Goal: Submit feedback/report problem

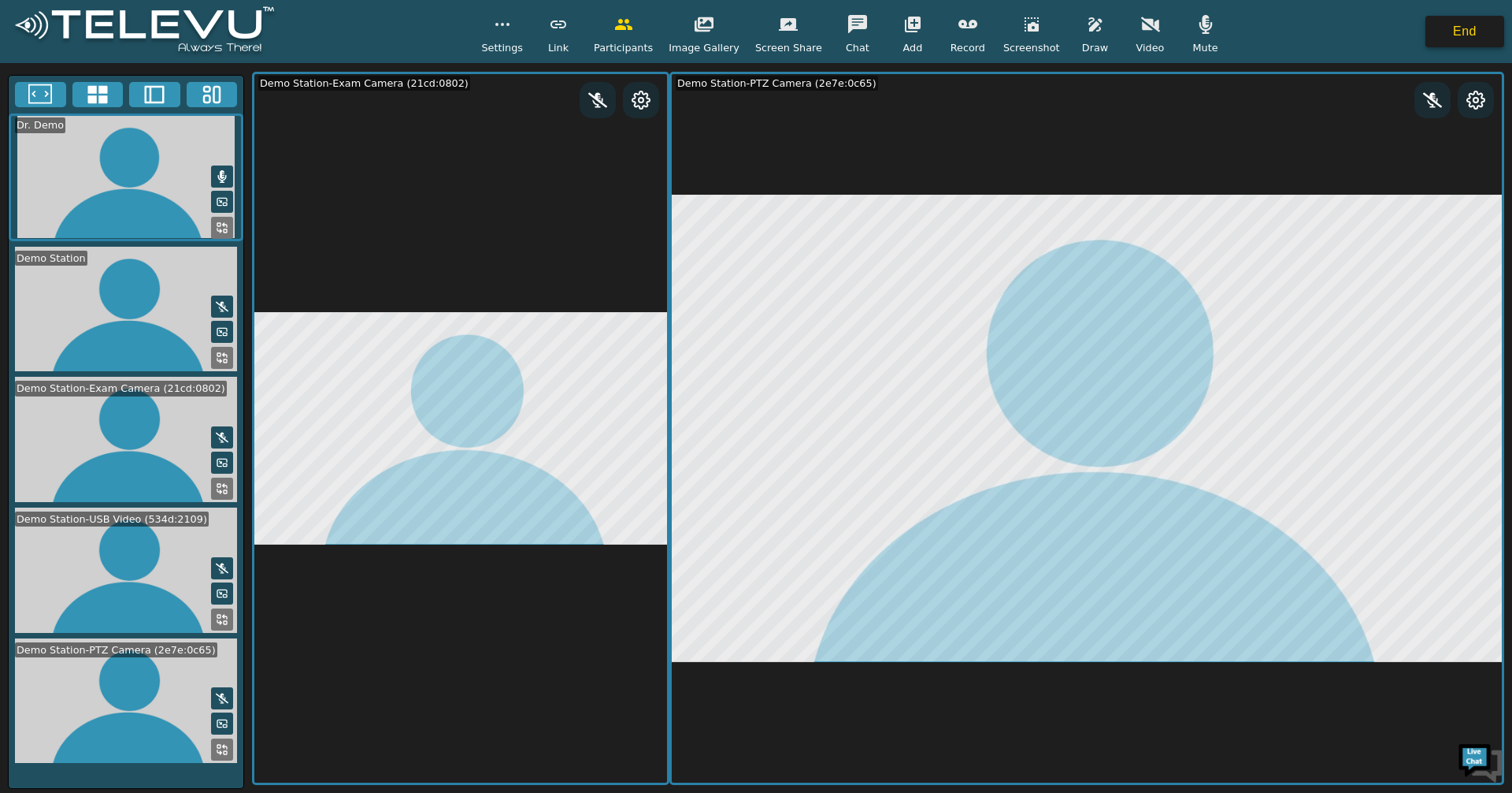
click at [1457, 34] on button "End" at bounding box center [1464, 31] width 79 height 31
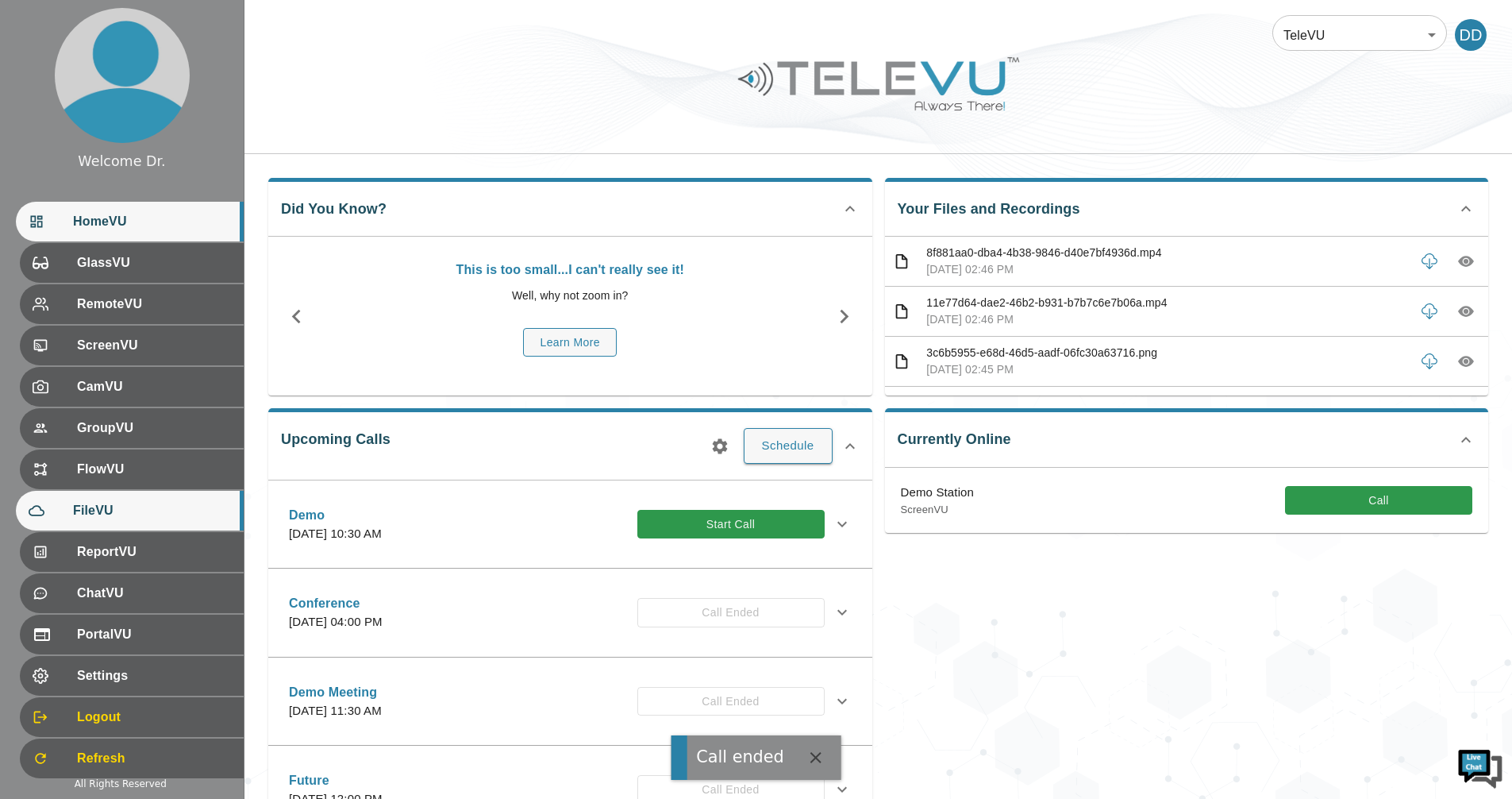
click at [111, 505] on span "FileVU" at bounding box center [153, 510] width 158 height 19
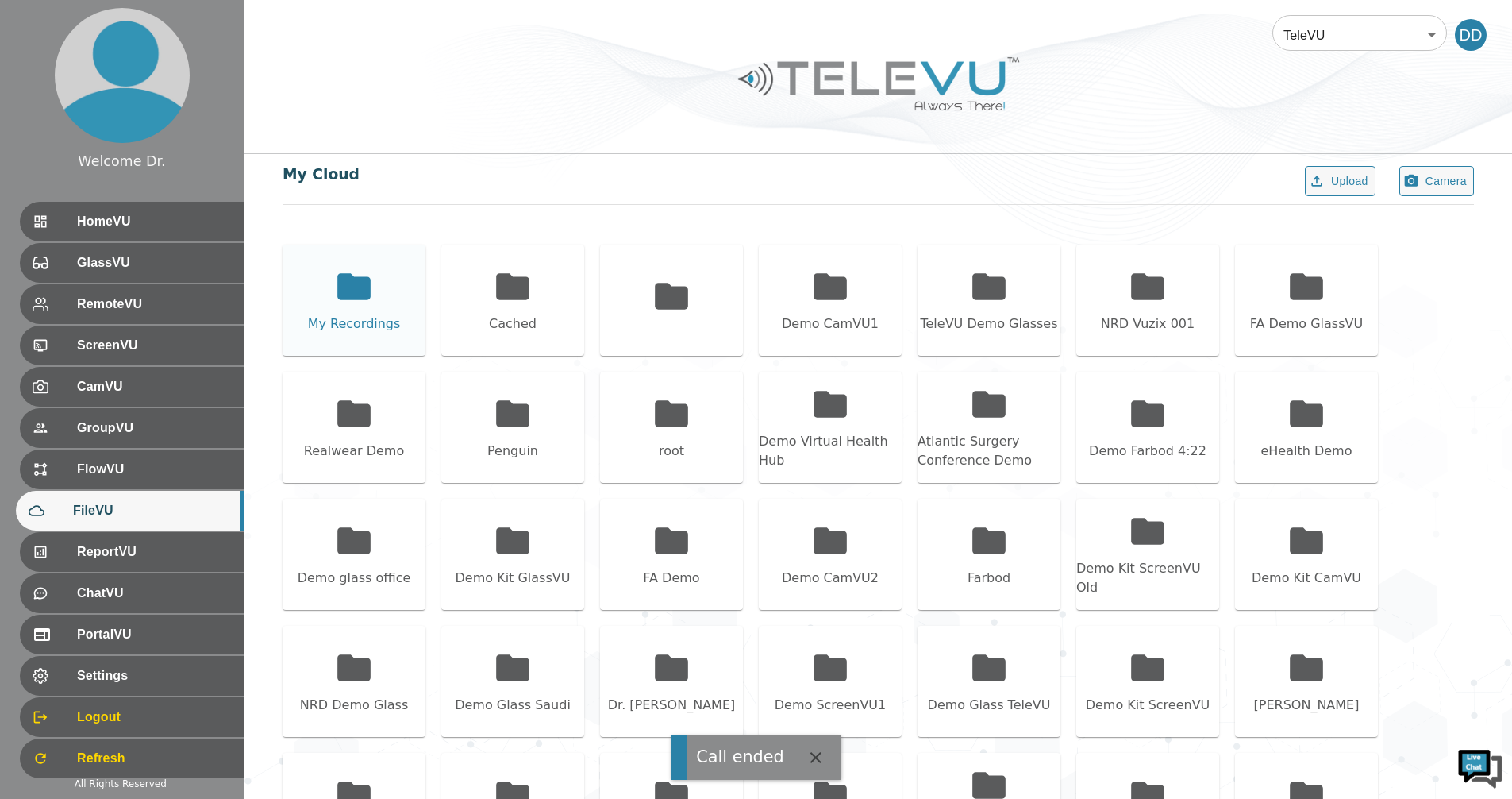
click at [345, 289] on icon at bounding box center [354, 286] width 33 height 26
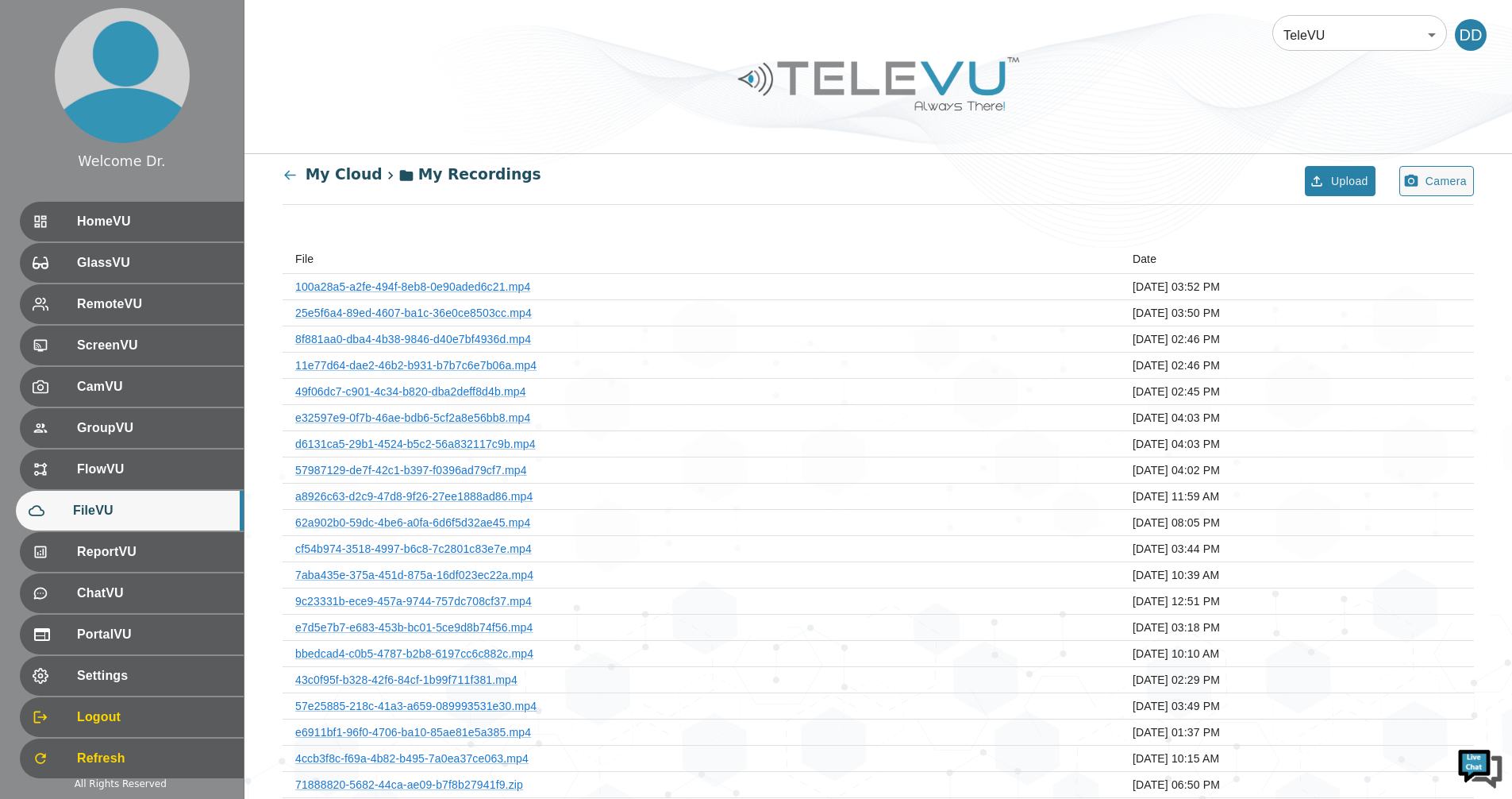
click at [1321, 175] on icon "button" at bounding box center [1316, 181] width 16 height 16
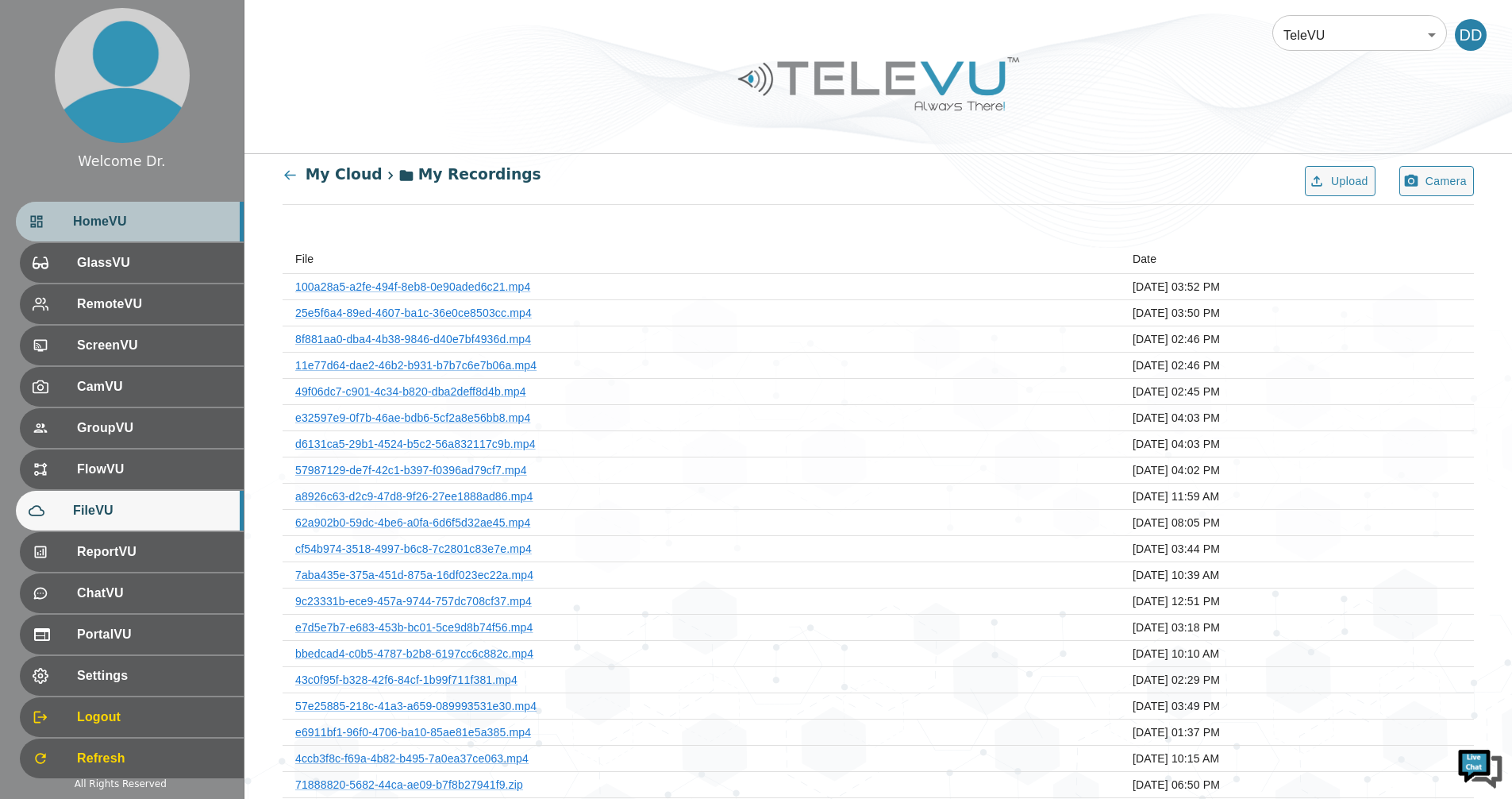
click at [113, 214] on span "HomeVU" at bounding box center [153, 221] width 158 height 19
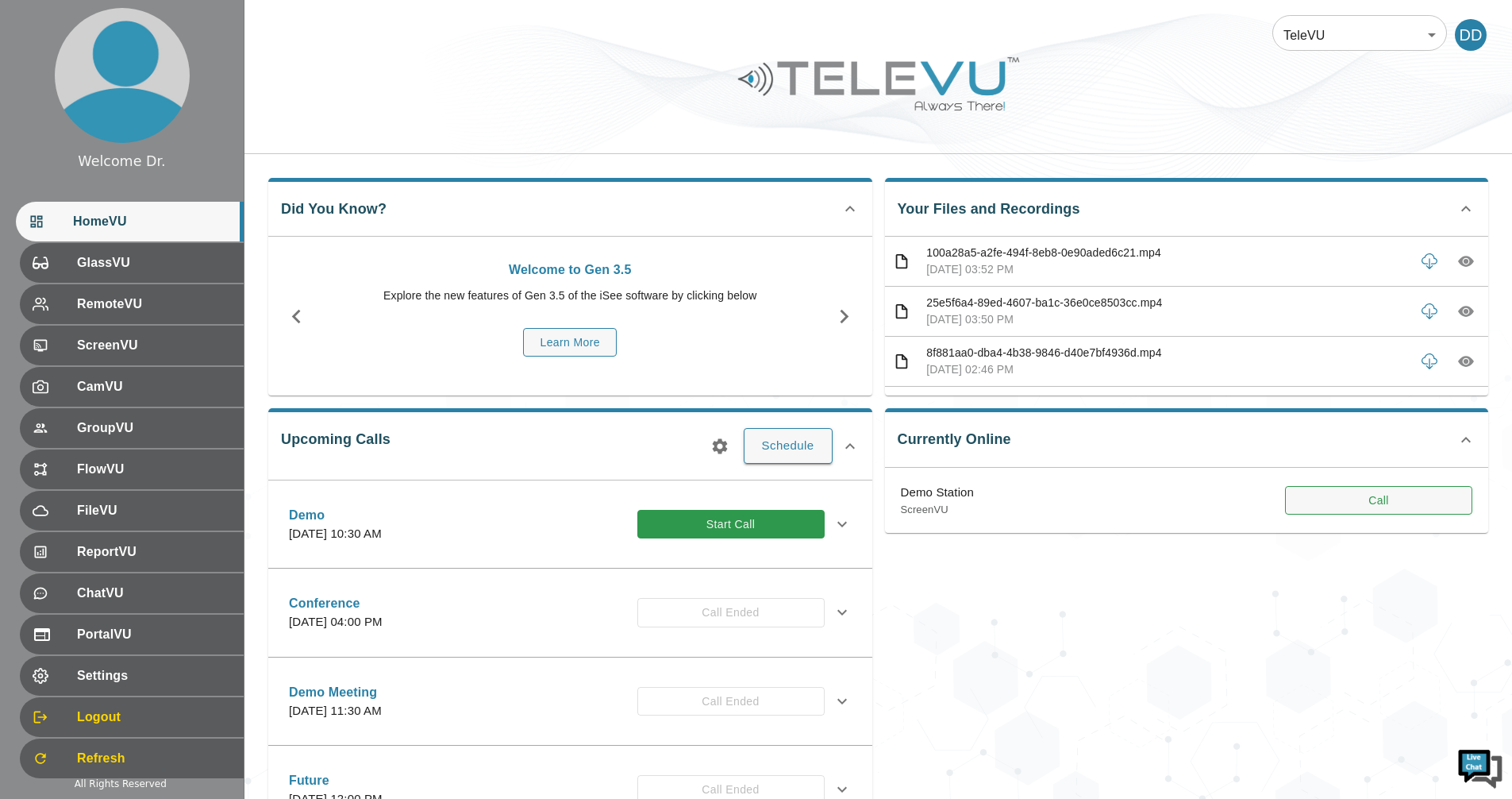
click at [1390, 504] on button "Call" at bounding box center [1379, 501] width 188 height 29
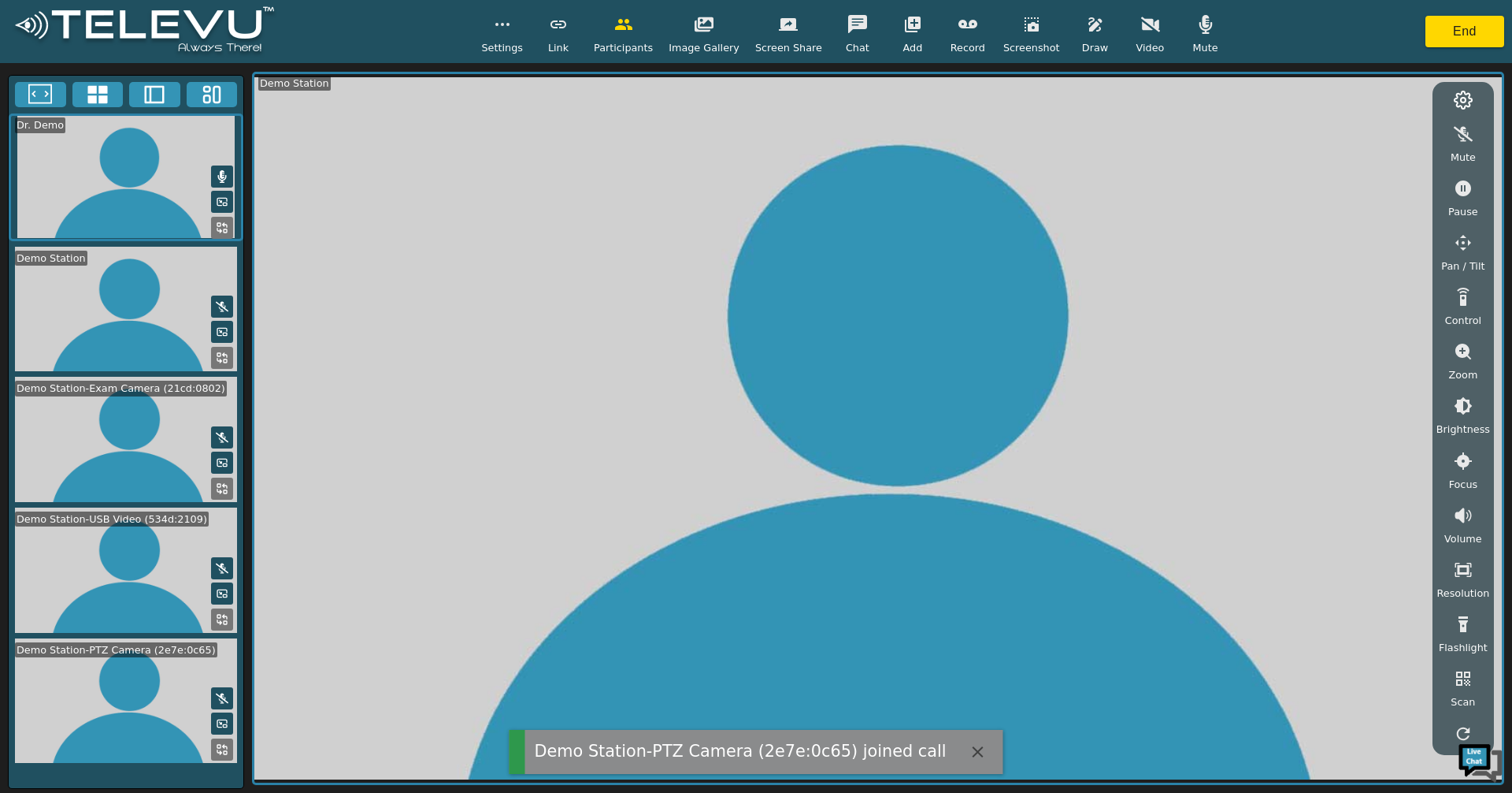
click at [220, 745] on icon at bounding box center [221, 748] width 13 height 13
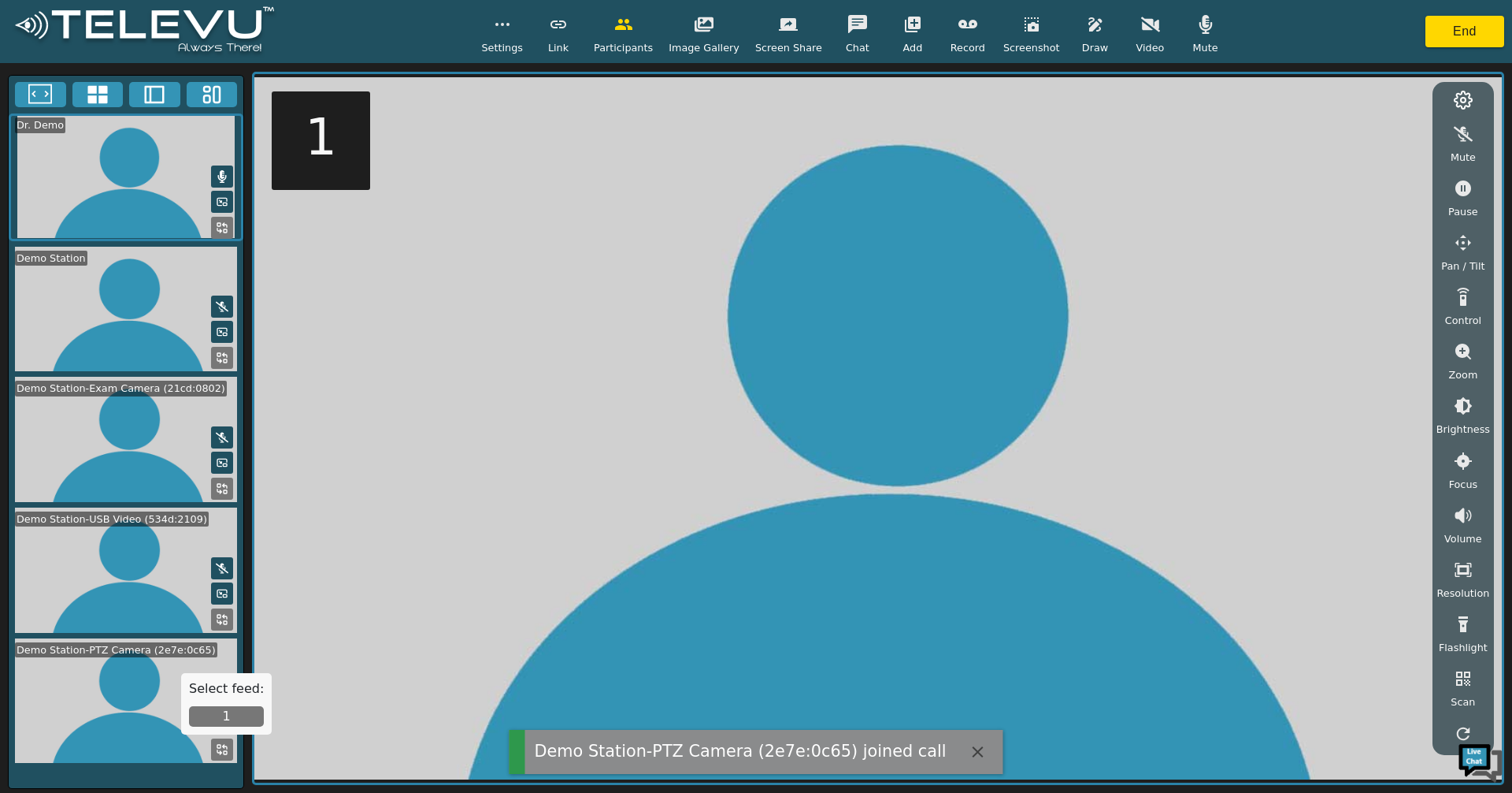
click at [237, 716] on button "1" at bounding box center [226, 715] width 75 height 20
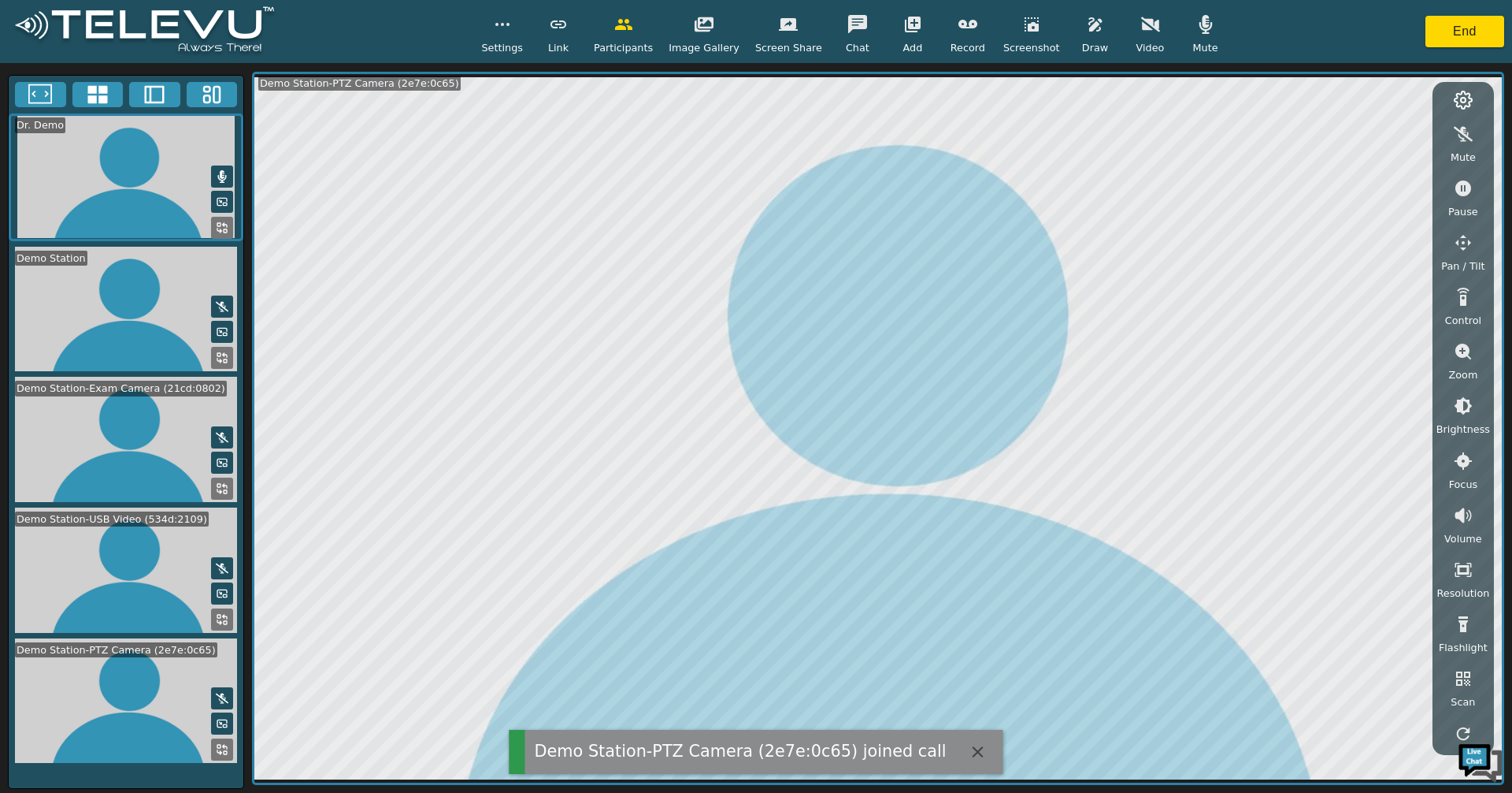
click at [222, 483] on icon at bounding box center [221, 488] width 13 height 13
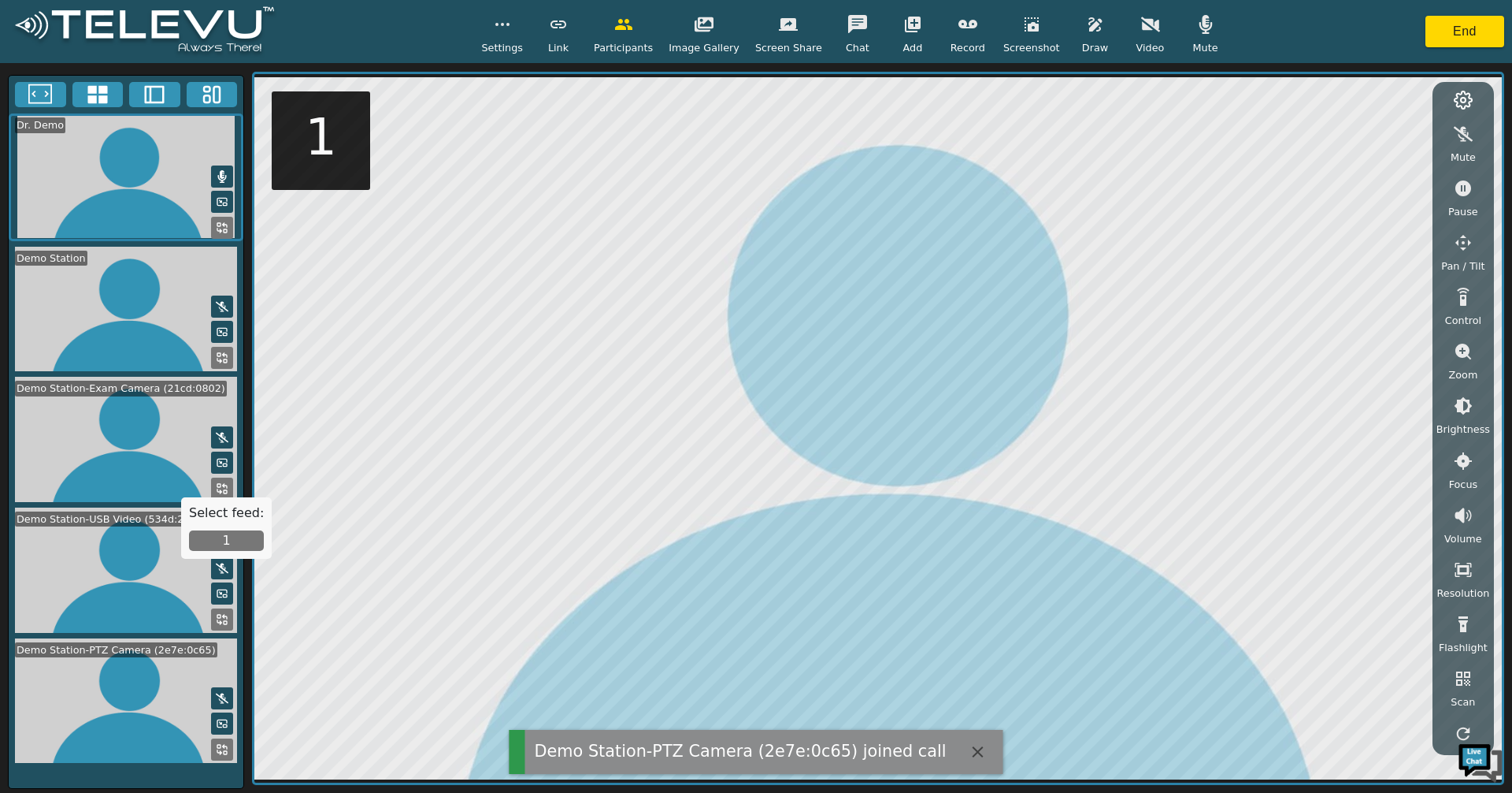
click at [226, 546] on button "1" at bounding box center [226, 540] width 75 height 20
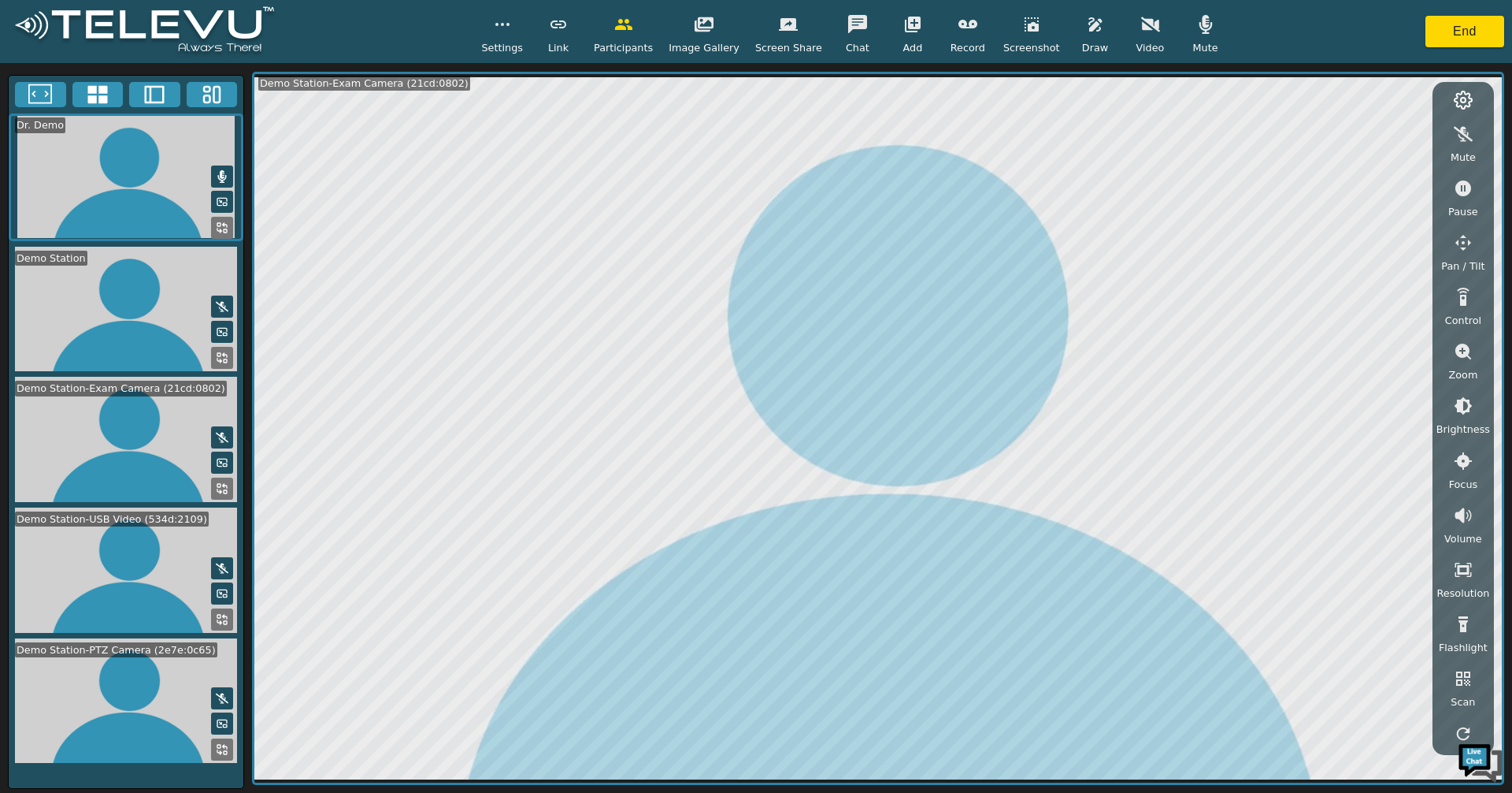
click at [1141, 22] on icon "button" at bounding box center [1150, 23] width 18 height 15
click at [1141, 24] on icon "button" at bounding box center [1150, 24] width 18 height 13
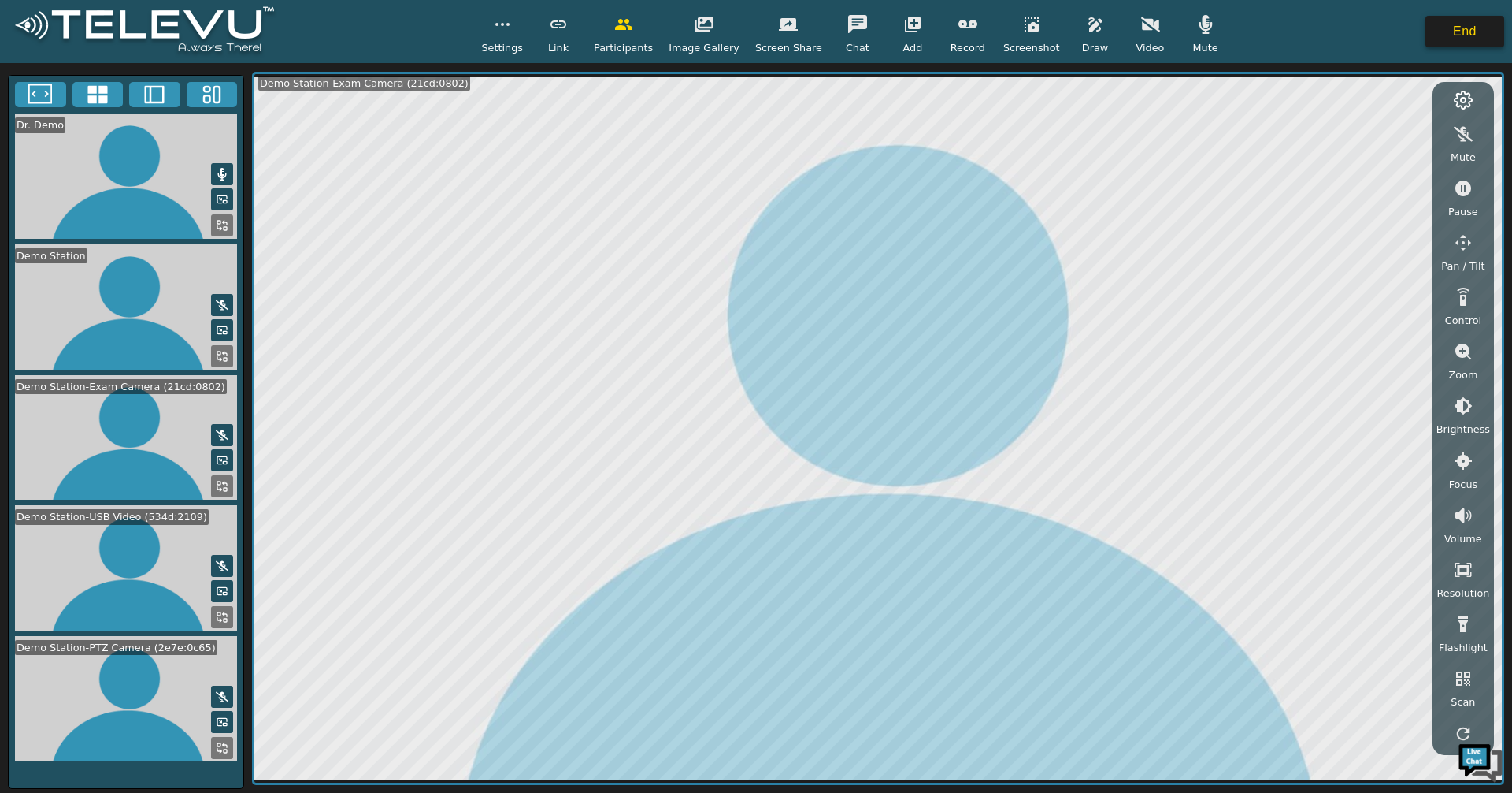
click at [1474, 40] on button "End" at bounding box center [1464, 31] width 79 height 31
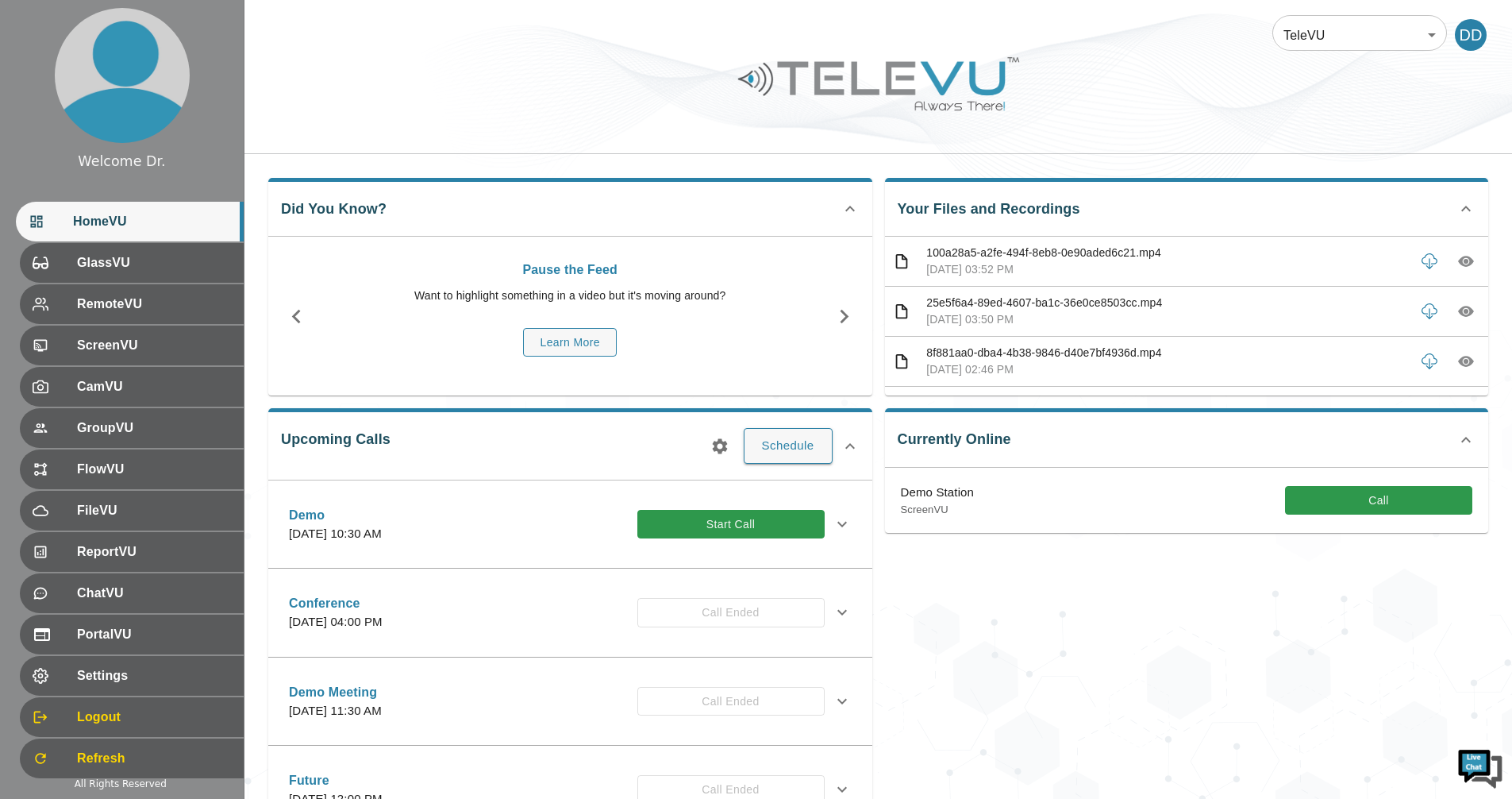
click at [1453, 752] on div "Currently Online Demo Station ScreenVU Call" at bounding box center [1180, 601] width 617 height 414
click at [1484, 765] on img at bounding box center [1480, 767] width 48 height 48
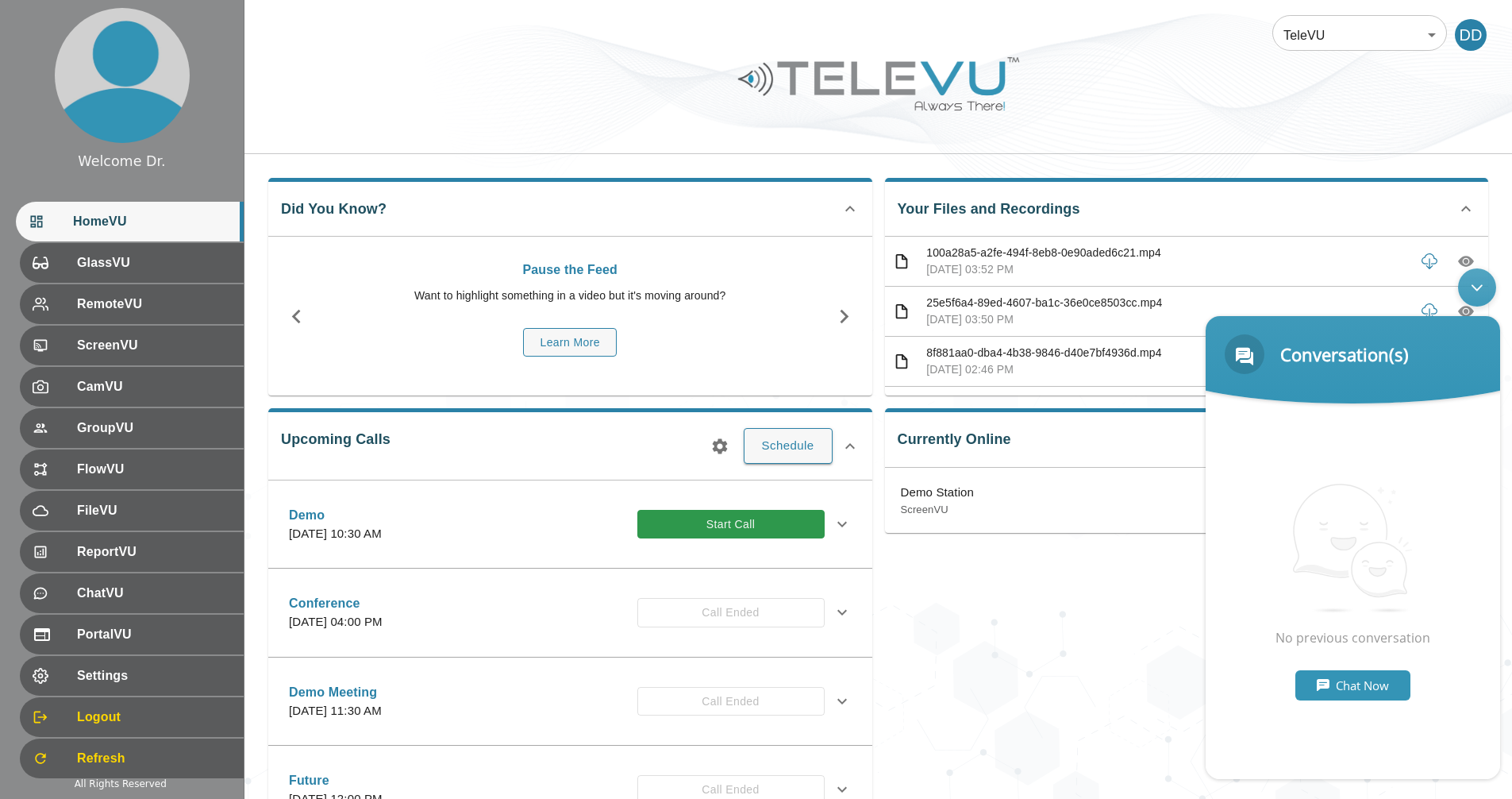
click at [1376, 687] on div "Chat Now" at bounding box center [1354, 685] width 115 height 30
click at [1327, 727] on textarea "Type your message and hit 'Enter'" at bounding box center [1353, 721] width 294 height 56
type textarea "Hi"
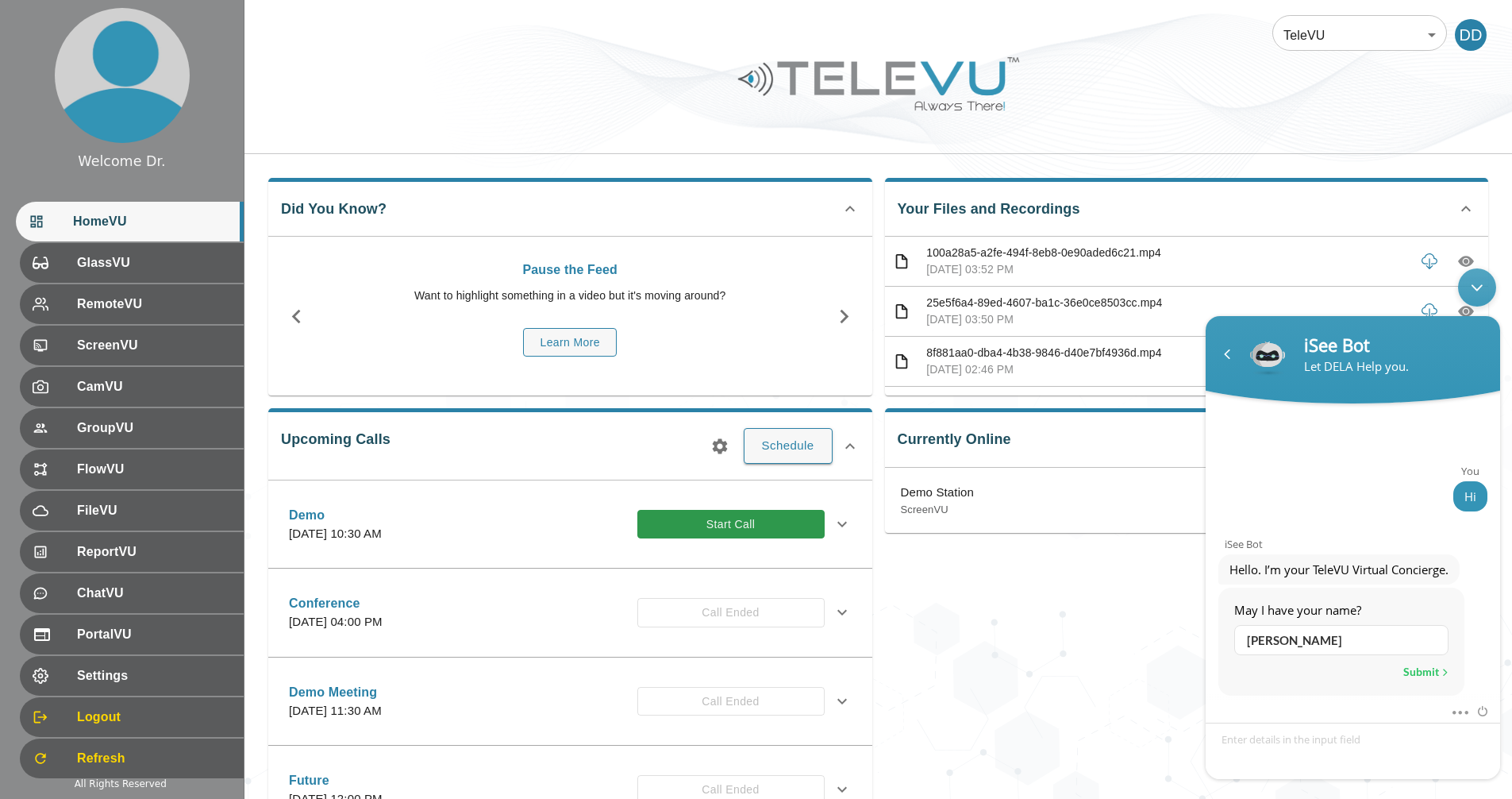
type input "[PERSON_NAME]"
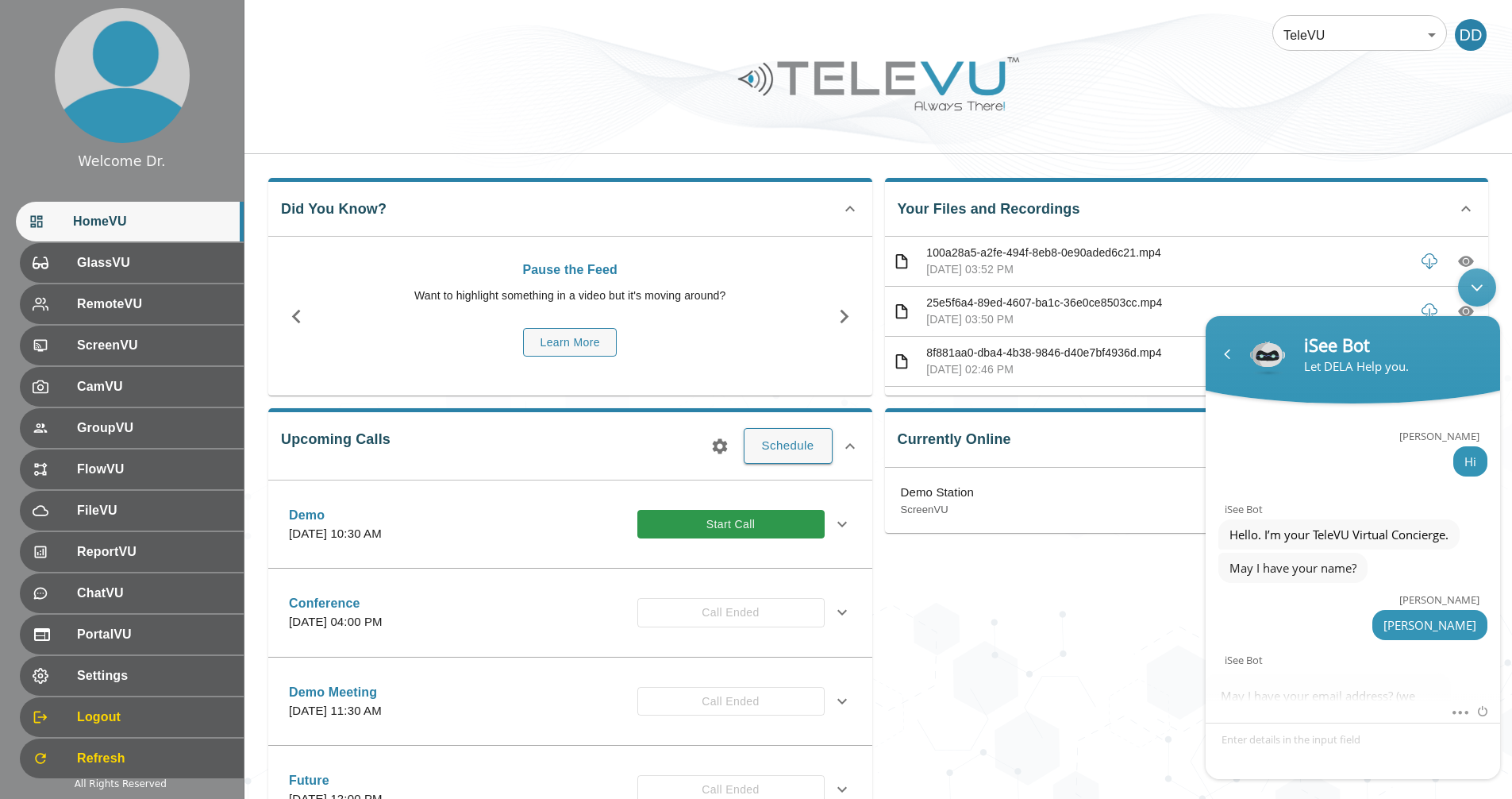
scroll to position [114, 0]
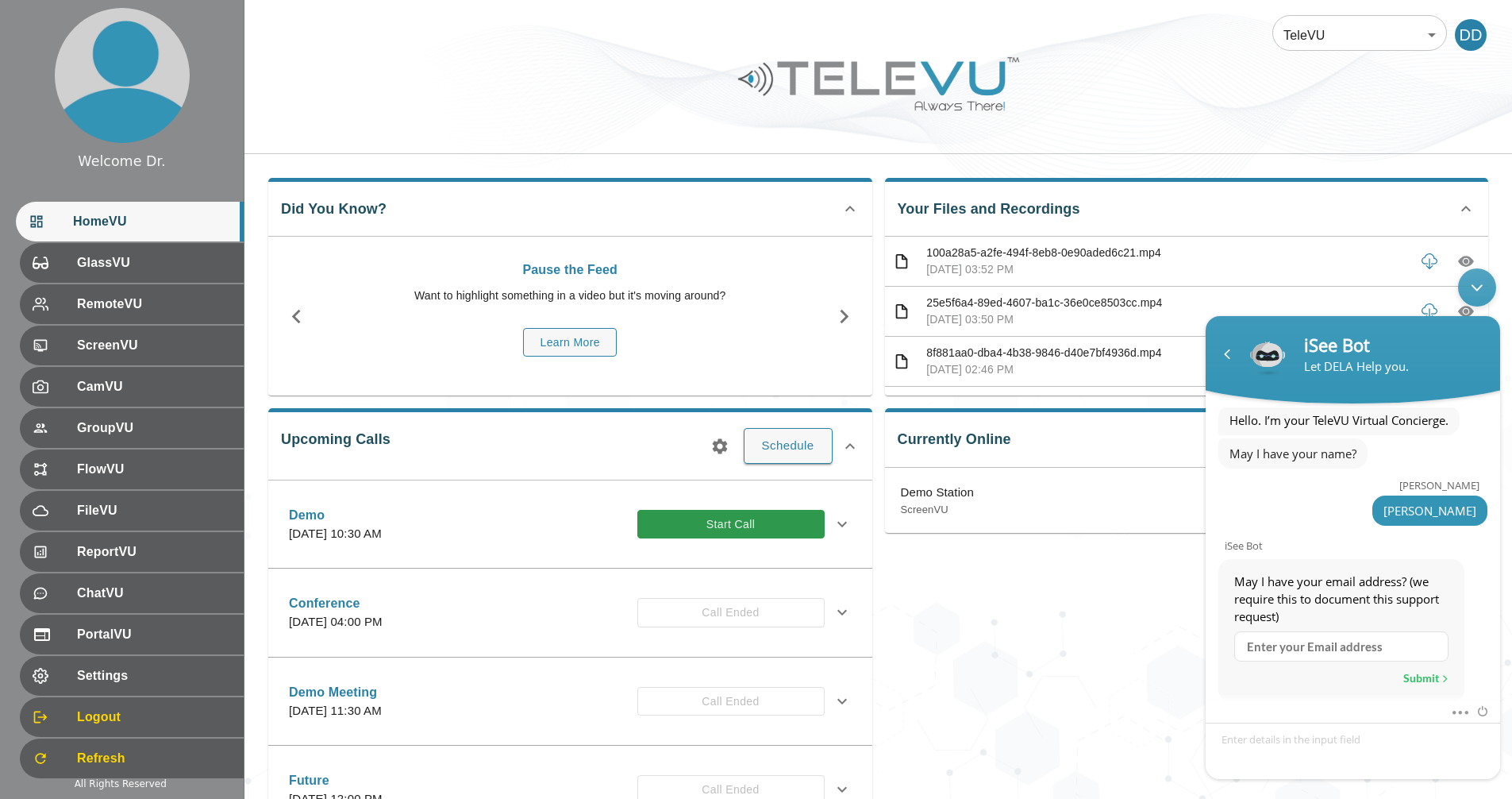
click at [1313, 649] on input "text" at bounding box center [1341, 645] width 214 height 30
type input "[PERSON_NAME][EMAIL_ADDRESS][DOMAIN_NAME]"
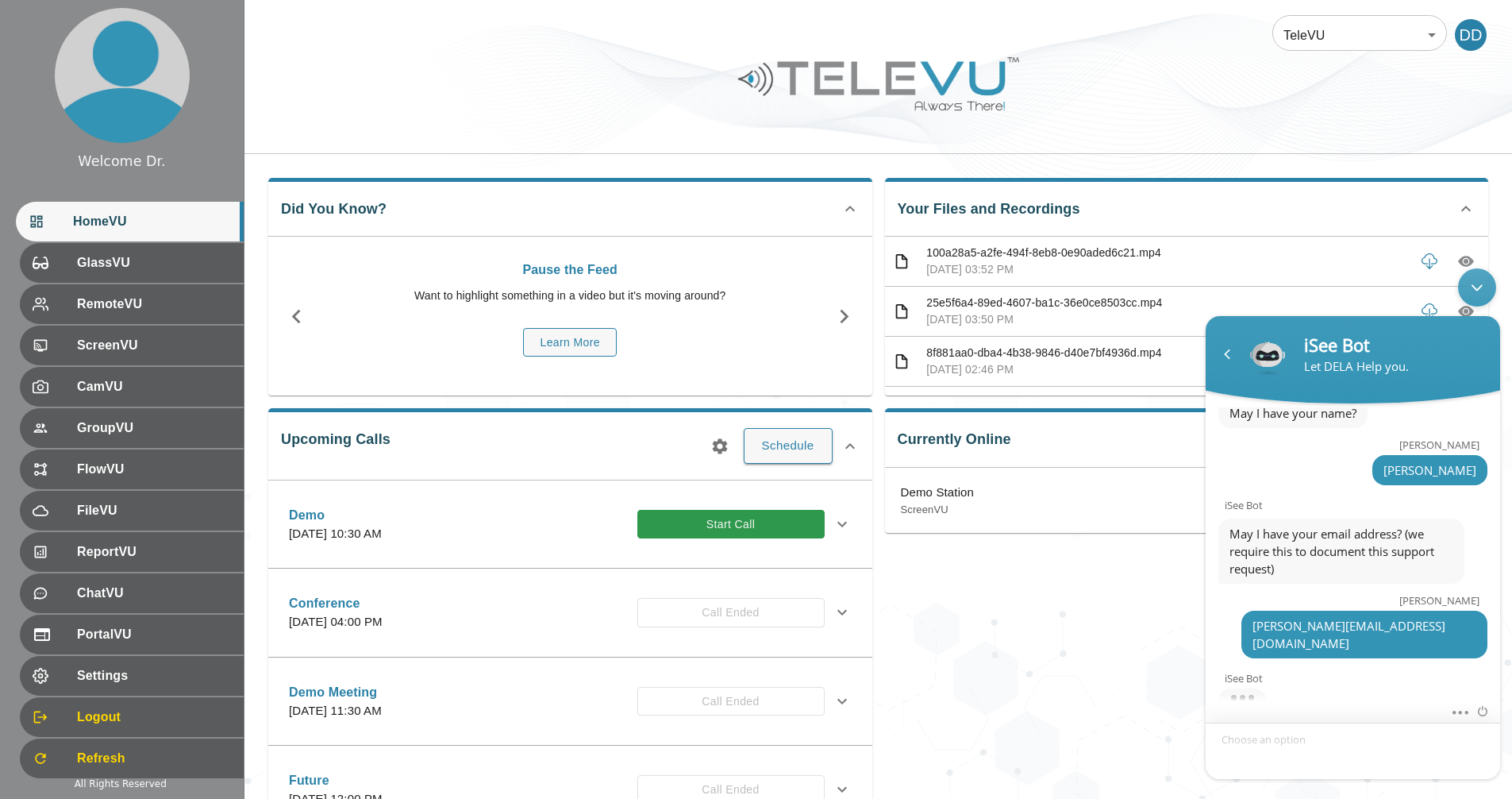
scroll to position [181, 0]
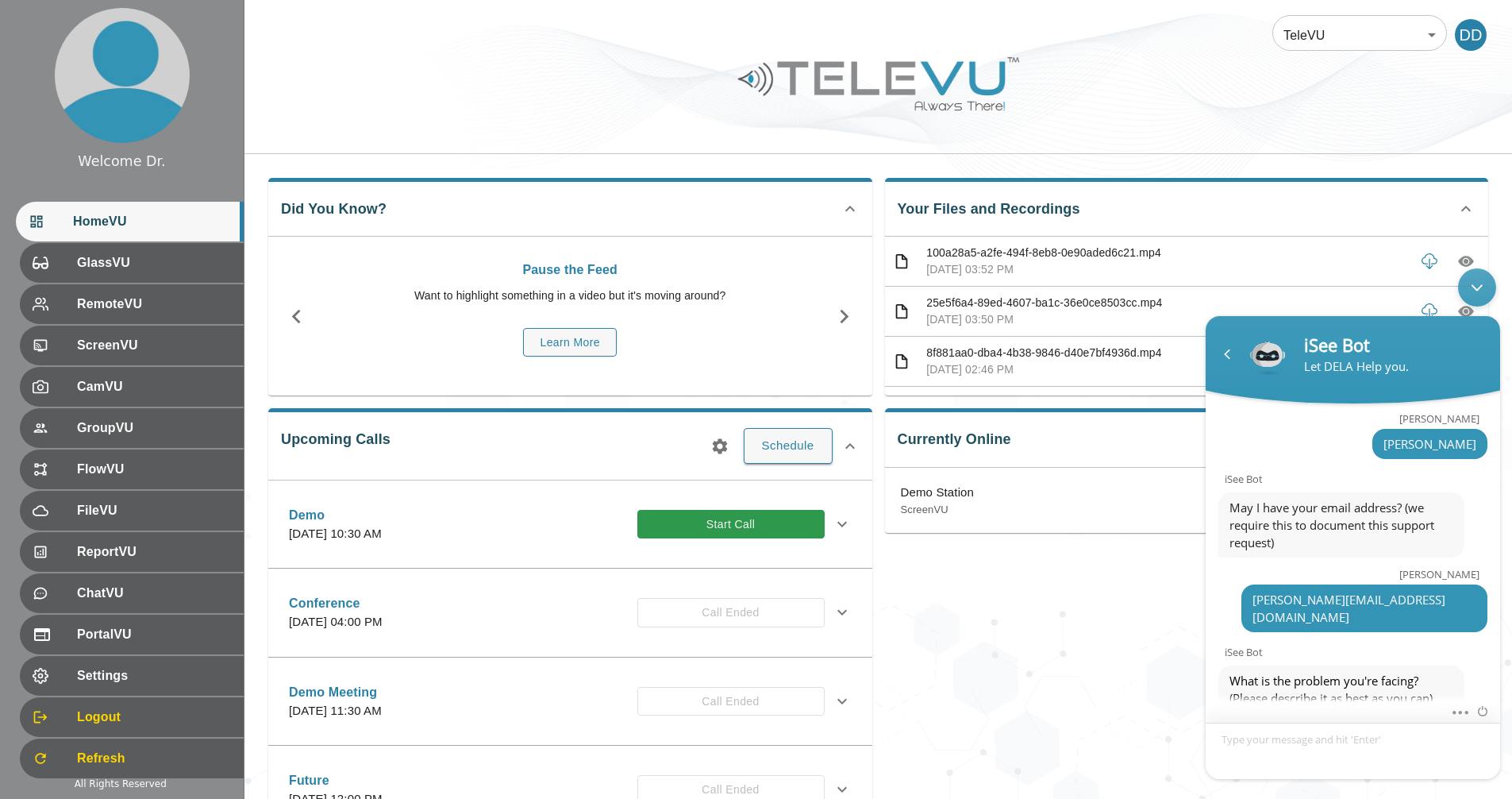
click at [1317, 753] on textarea "Type your message and hit 'Enter'" at bounding box center [1353, 751] width 294 height 57
type textarea "Video feed issues"
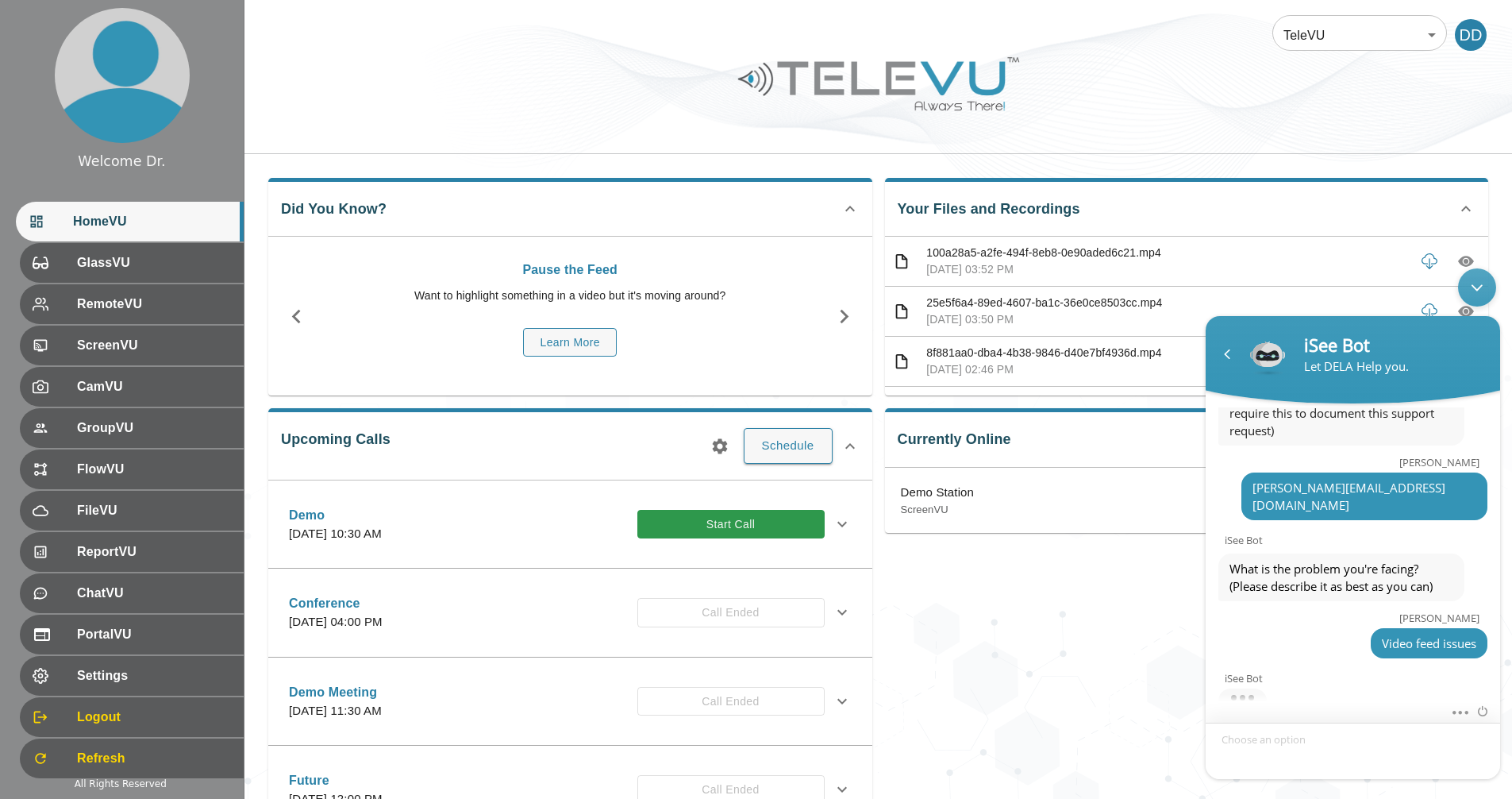
scroll to position [413, 0]
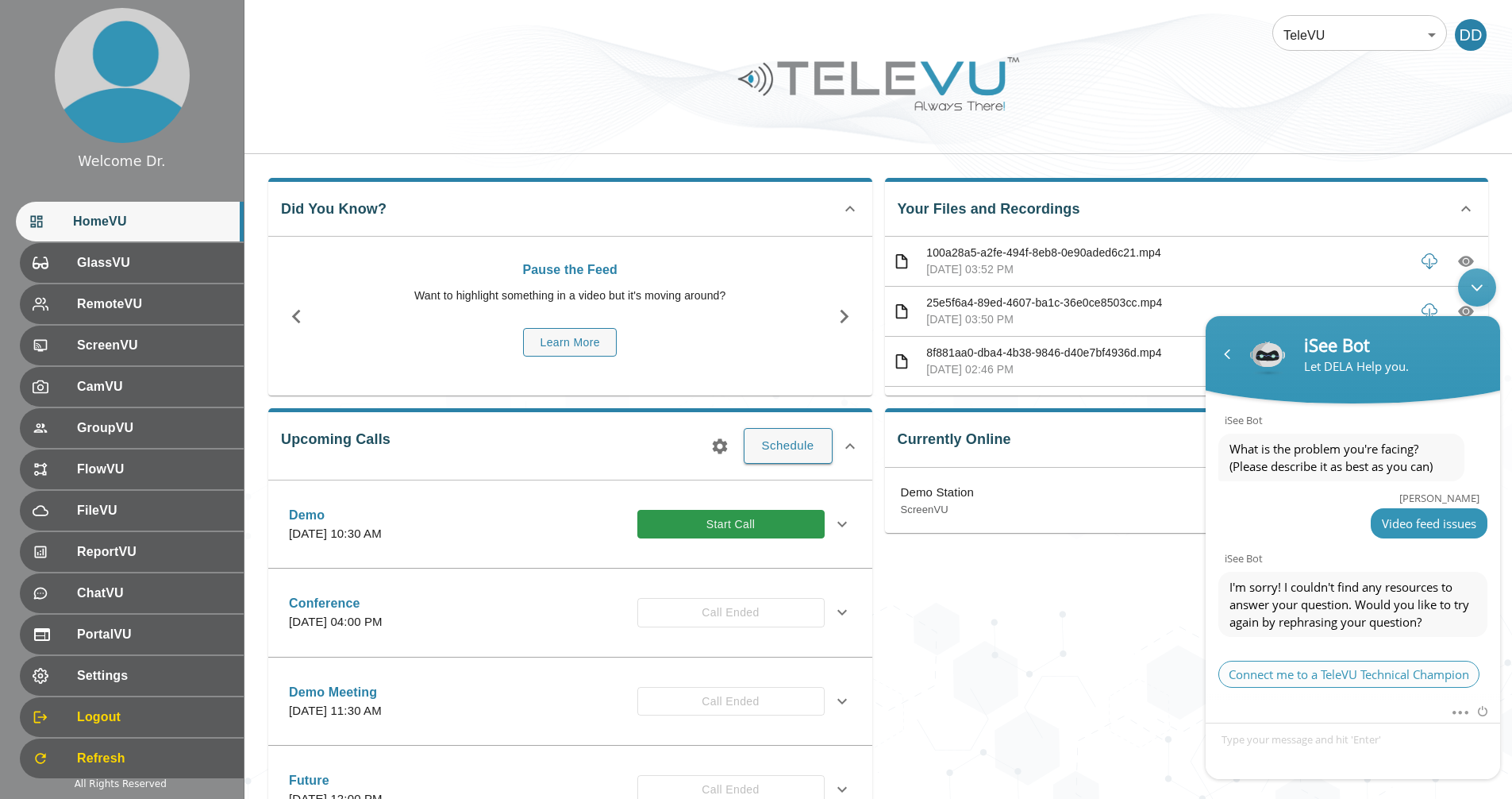
click at [1329, 665] on span "Connect me to a TeleVU Technical Champion" at bounding box center [1349, 674] width 261 height 27
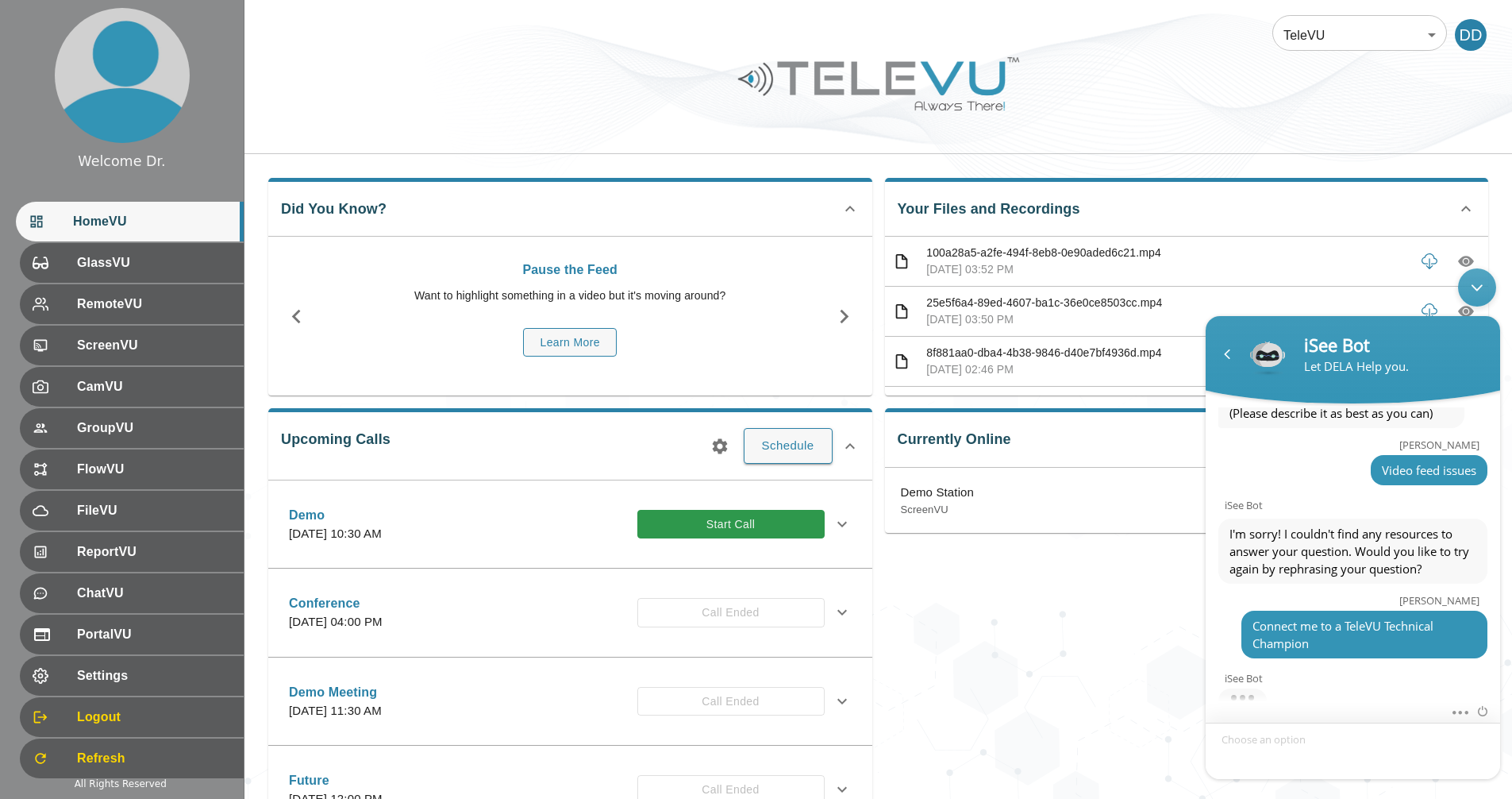
scroll to position [586, 0]
